Goal: Check status: Check status

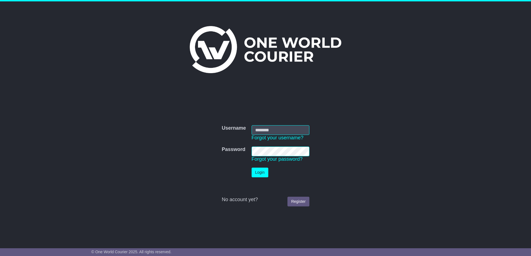
type input "**********"
drag, startPoint x: 257, startPoint y: 175, endPoint x: 282, endPoint y: 175, distance: 24.7
click at [257, 175] on button "Login" at bounding box center [259, 173] width 17 height 10
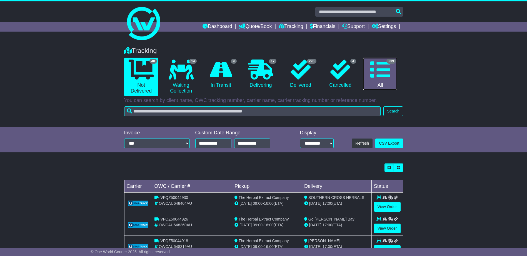
click at [373, 76] on icon at bounding box center [380, 70] width 20 height 20
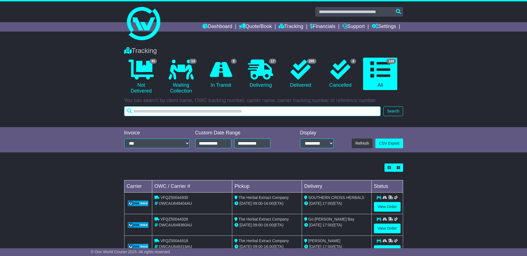
click at [182, 111] on input "text" at bounding box center [252, 112] width 256 height 10
type input "*******"
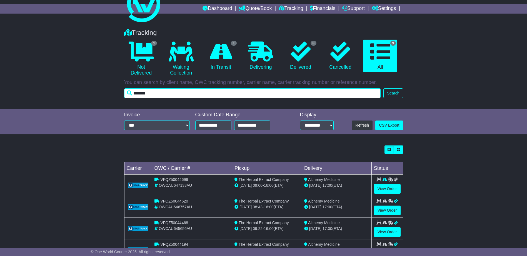
scroll to position [28, 0]
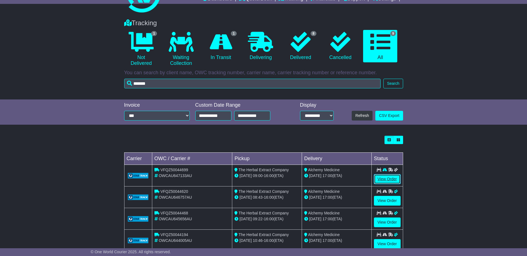
click at [387, 180] on link "View Order" at bounding box center [387, 180] width 27 height 10
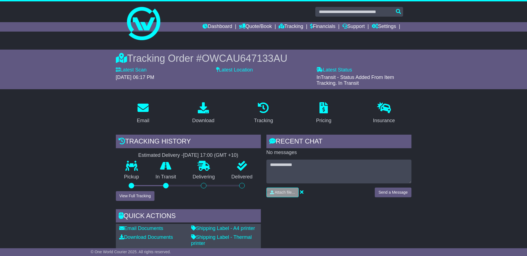
click at [263, 106] on icon at bounding box center [263, 107] width 11 height 11
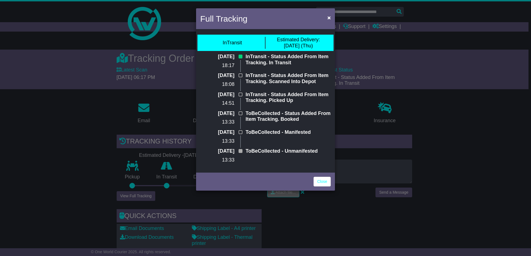
click at [488, 114] on div "Full Tracking × InTransit Estimated Delivery: 18 Sep (Thu) 16 Sep 2025 18:17 In…" at bounding box center [265, 128] width 531 height 256
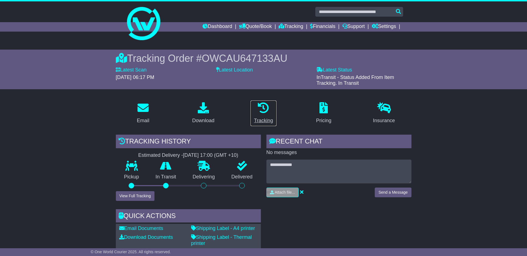
click at [268, 119] on div "Tracking" at bounding box center [263, 120] width 19 height 7
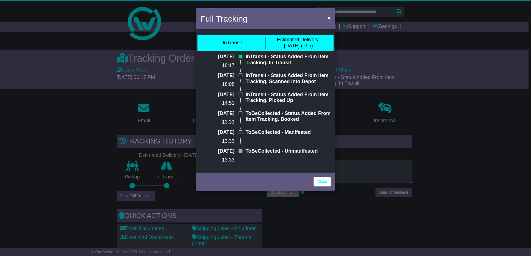
click at [451, 123] on div "Full Tracking × InTransit Estimated Delivery: 18 Sep (Thu) 16 Sep 2025 18:17 In…" at bounding box center [265, 128] width 531 height 256
